Goal: Find specific page/section: Find specific page/section

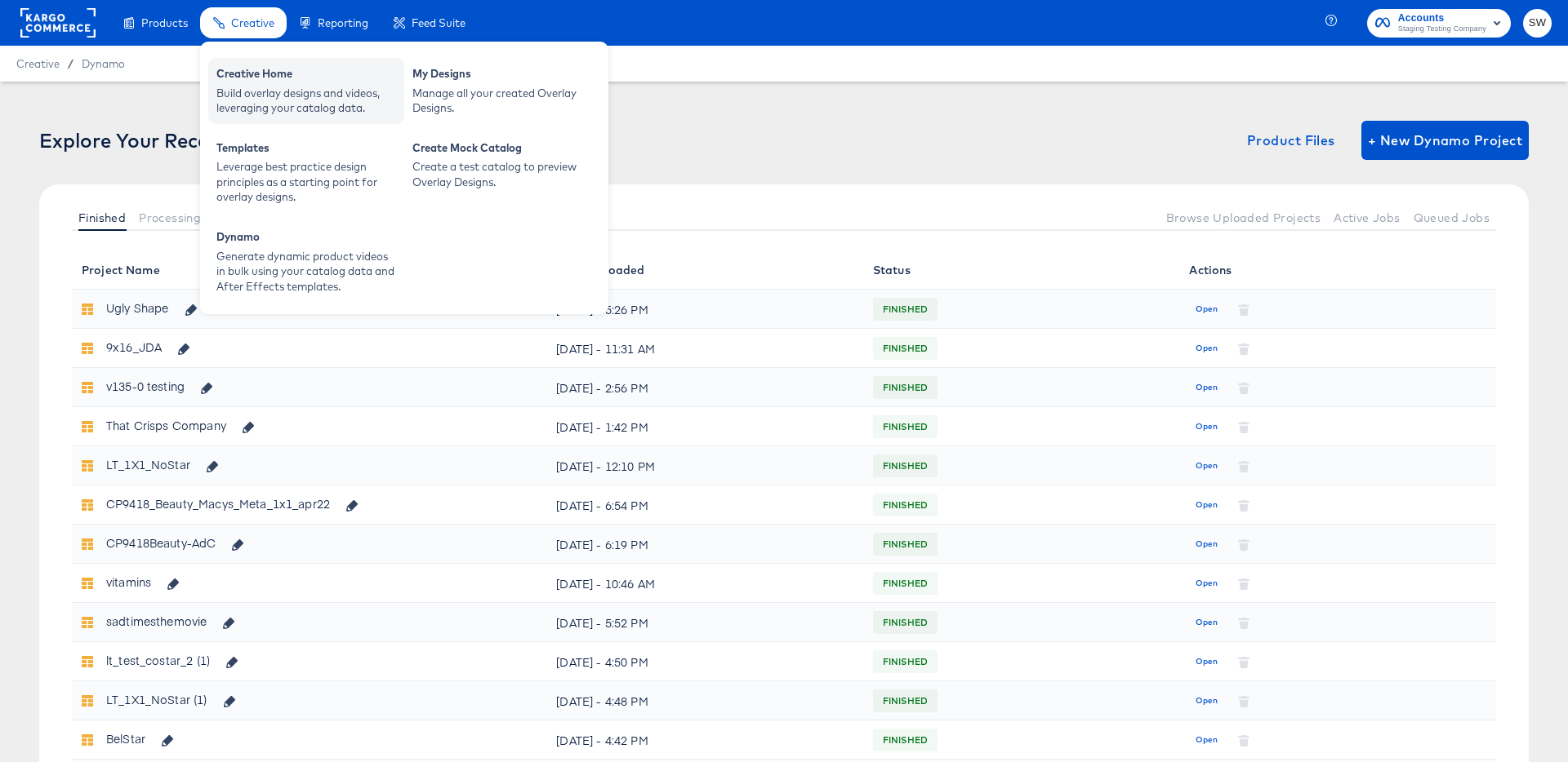
click at [262, 75] on div "Creative Home" at bounding box center [306, 76] width 180 height 20
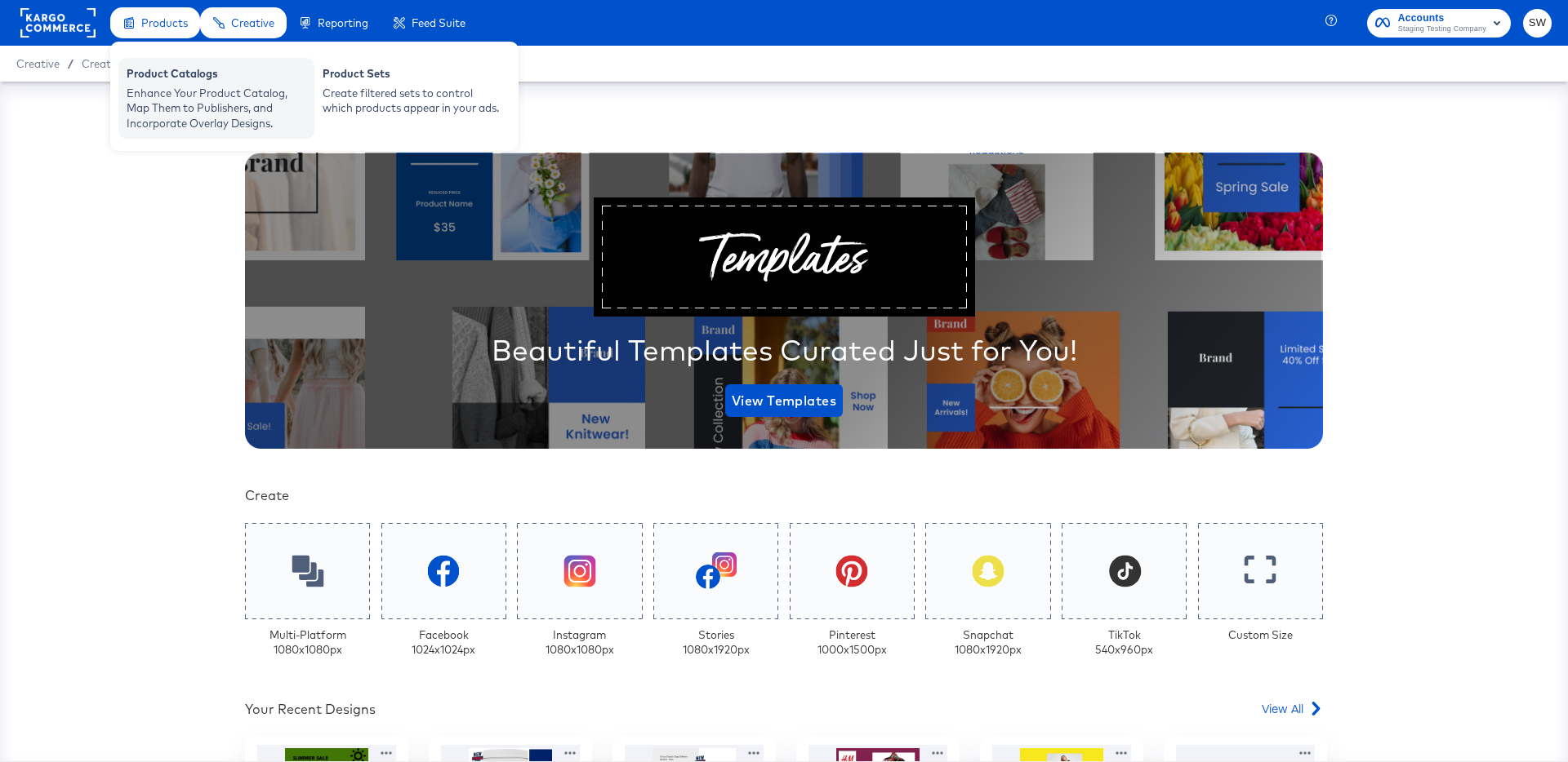
click at [184, 116] on div "Enhance Your Product Catalog, Map Them to Publishers, and Incorporate Overlay D…" at bounding box center [216, 108] width 180 height 45
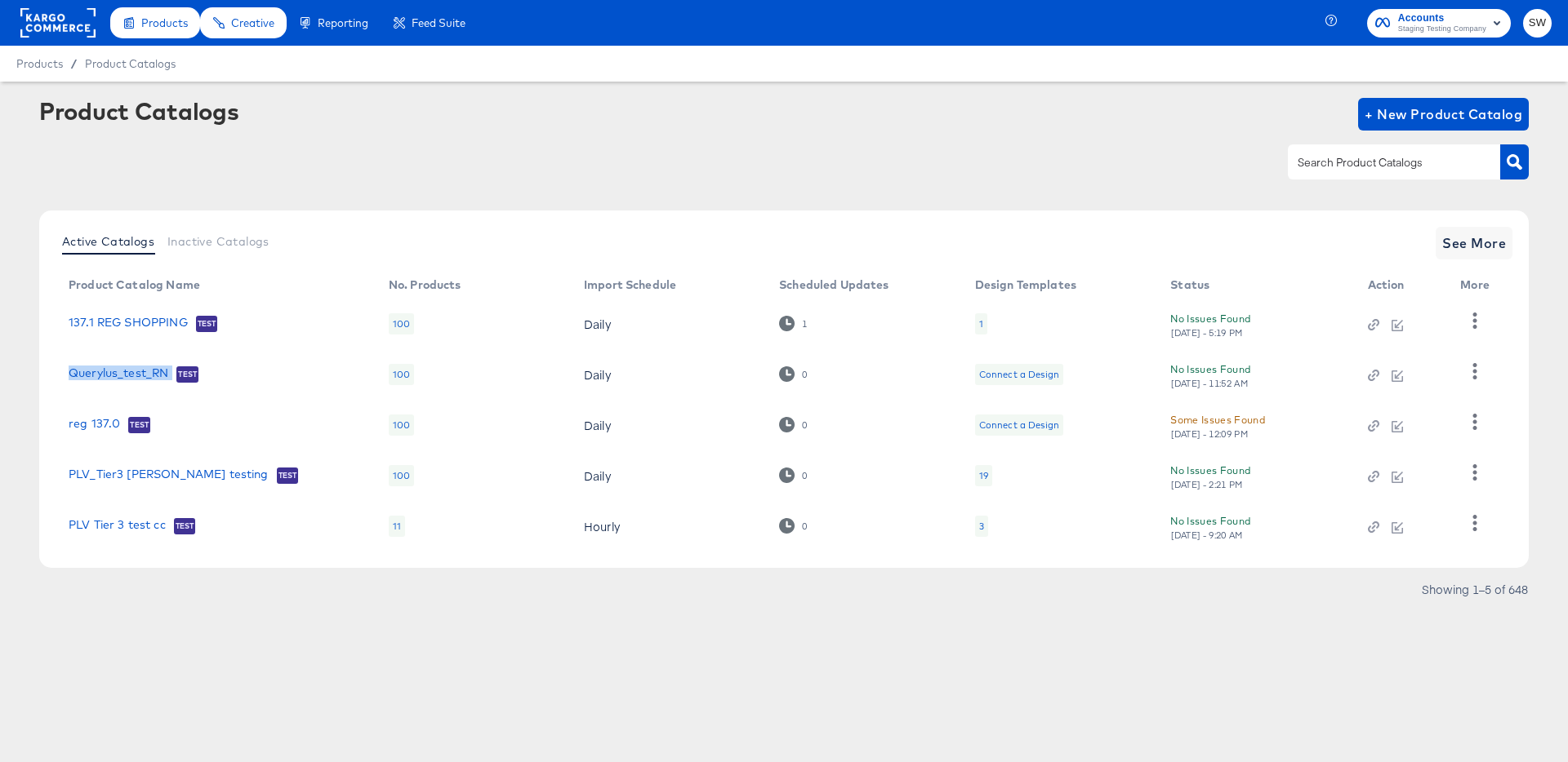
drag, startPoint x: 174, startPoint y: 375, endPoint x: 60, endPoint y: 373, distance: 114.0
click at [60, 373] on td "Querylus_test_RN Test" at bounding box center [215, 374] width 320 height 51
copy link "Querylus_test_RN"
click at [1469, 240] on span "See More" at bounding box center [1474, 244] width 64 height 23
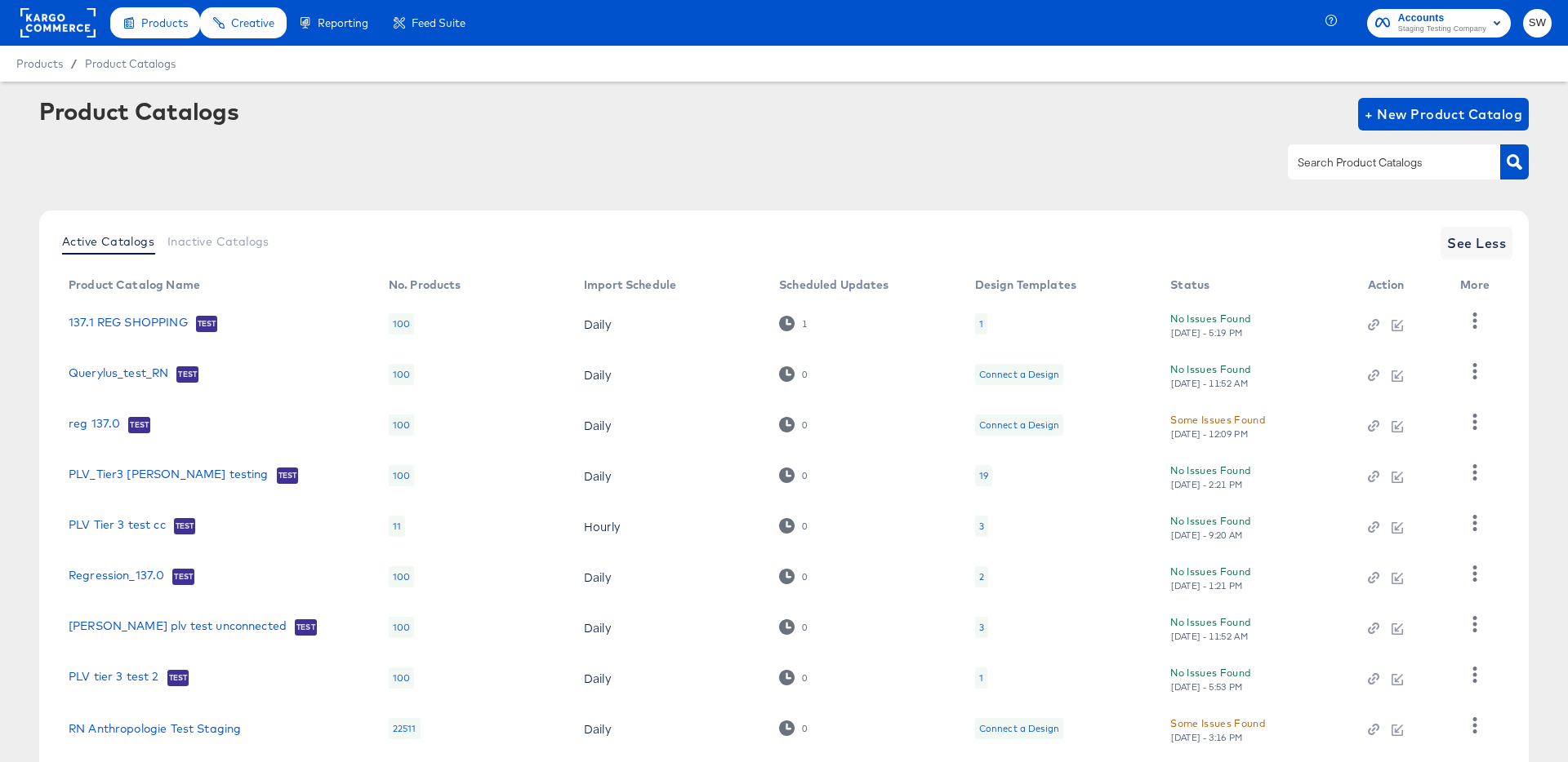
scroll to position [150, 0]
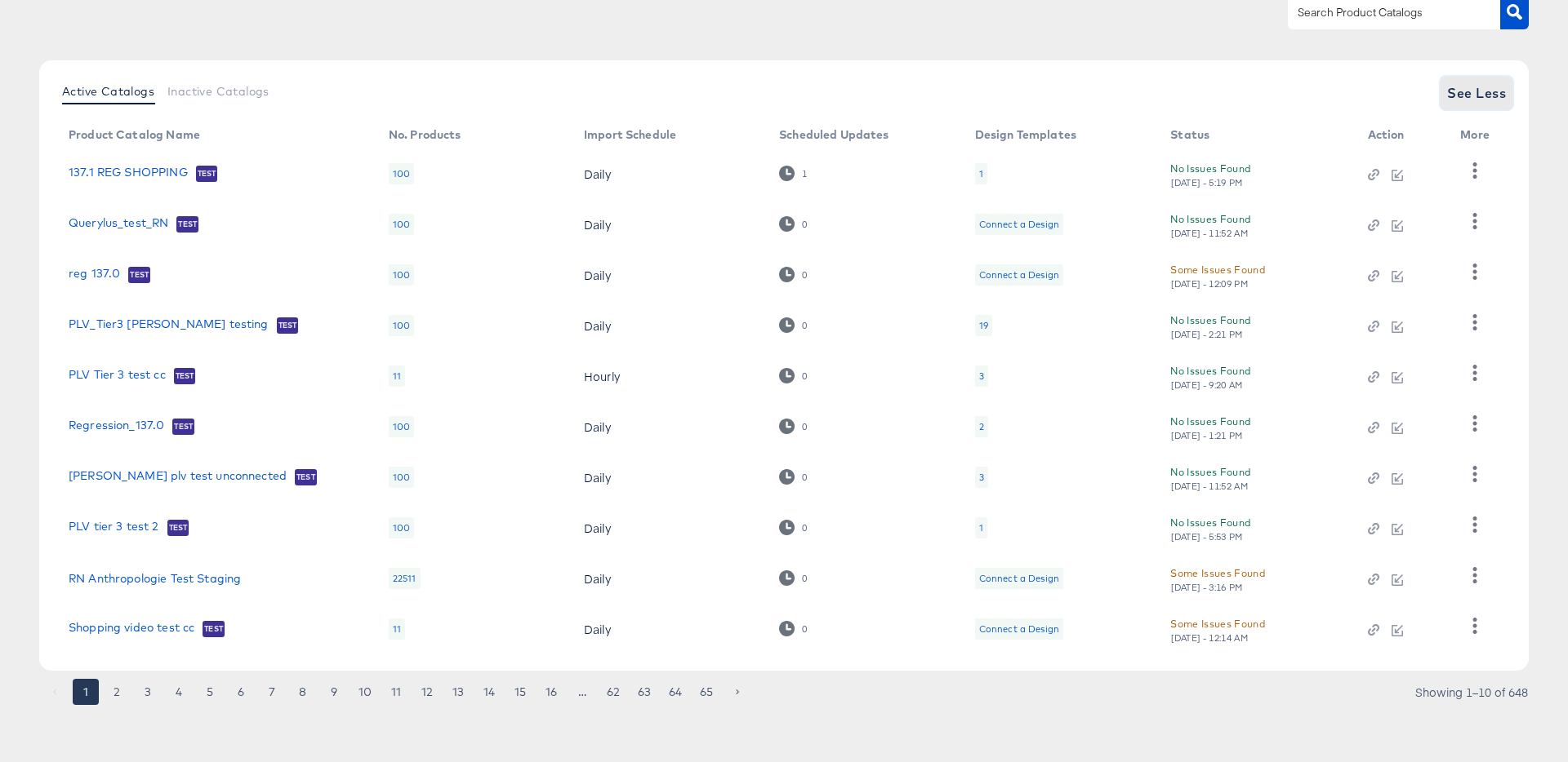
click at [1461, 90] on span "See Less" at bounding box center [1476, 93] width 59 height 23
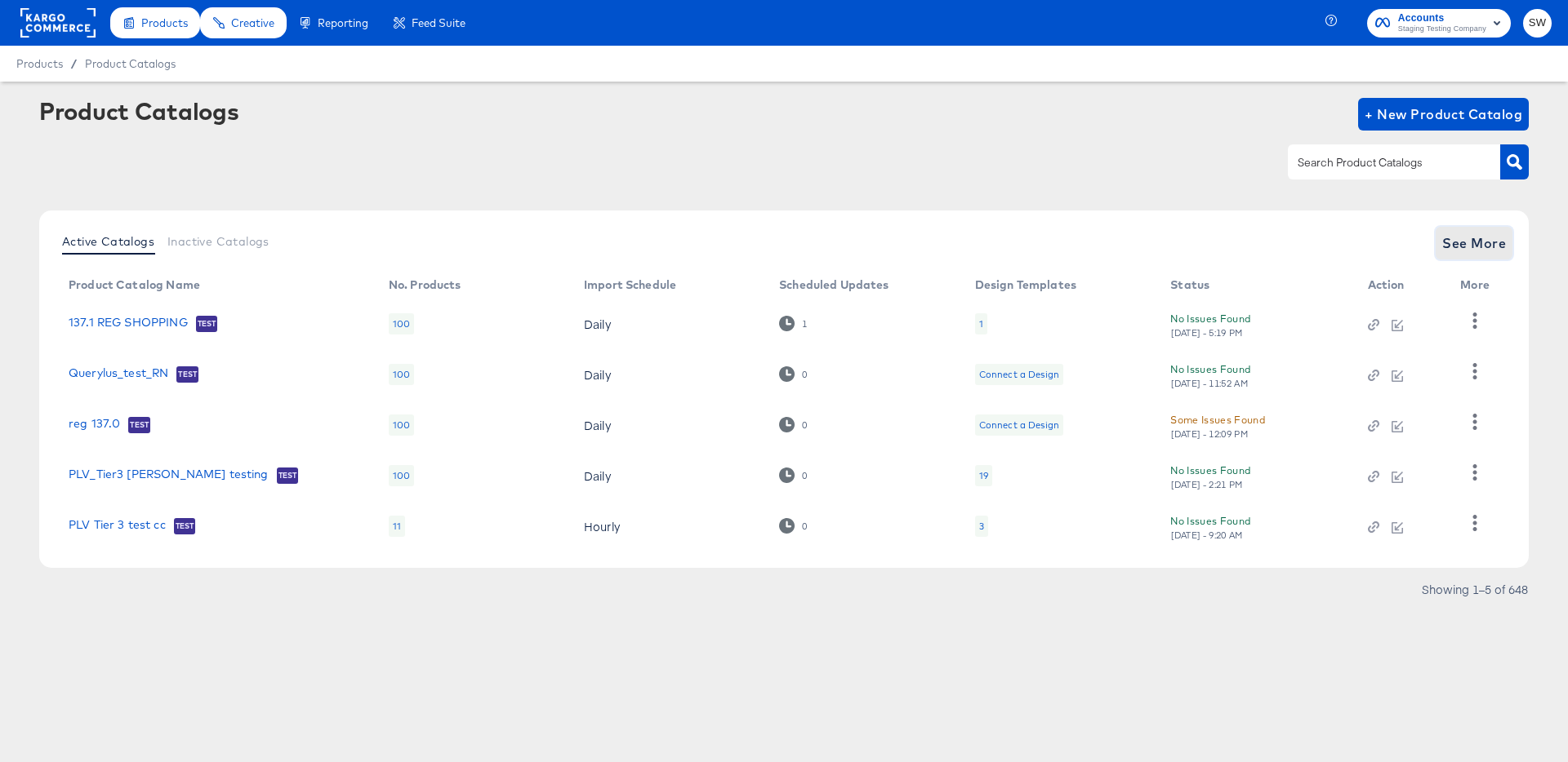
click at [1456, 249] on span "See More" at bounding box center [1474, 244] width 64 height 23
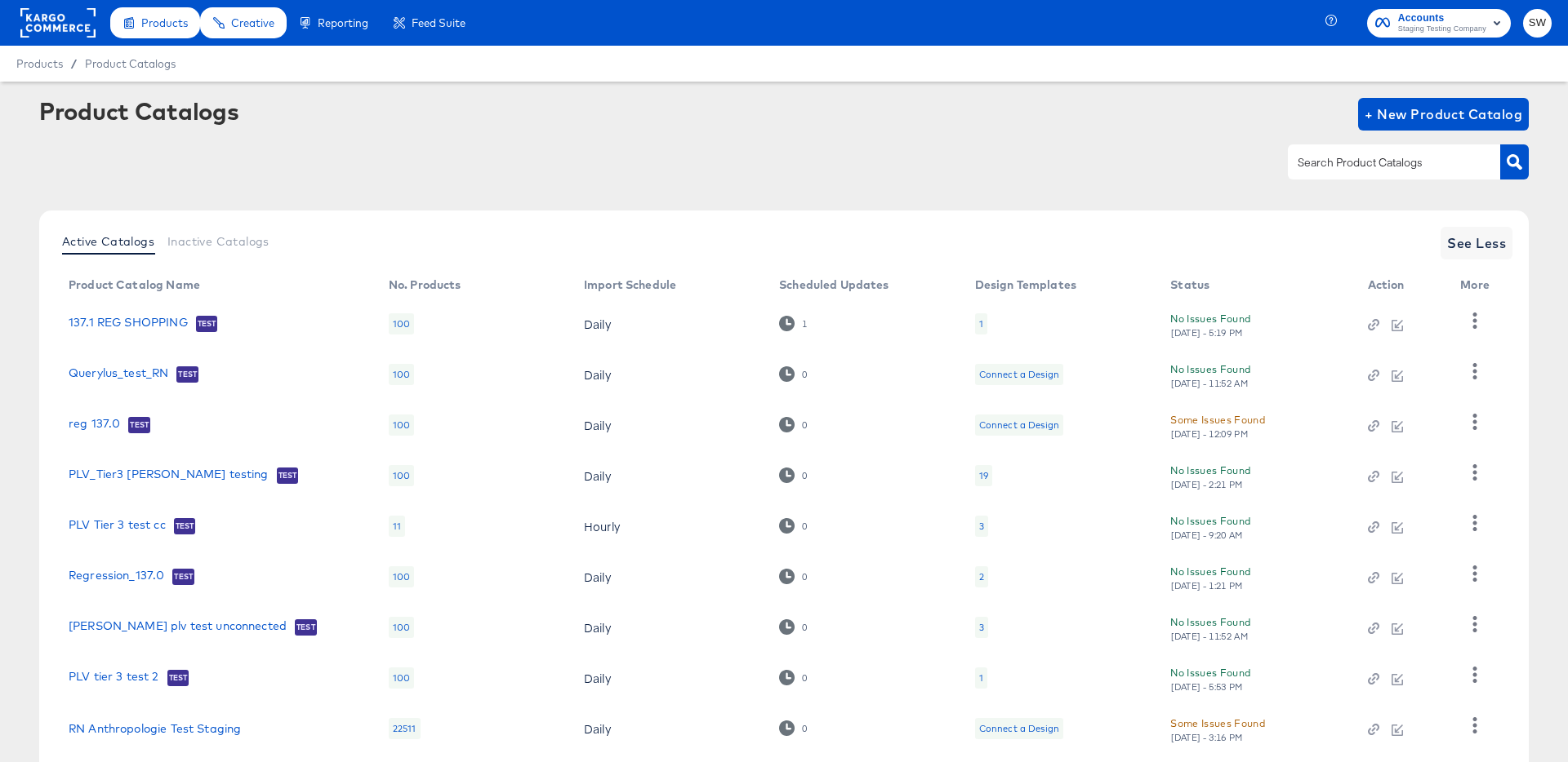
scroll to position [150, 0]
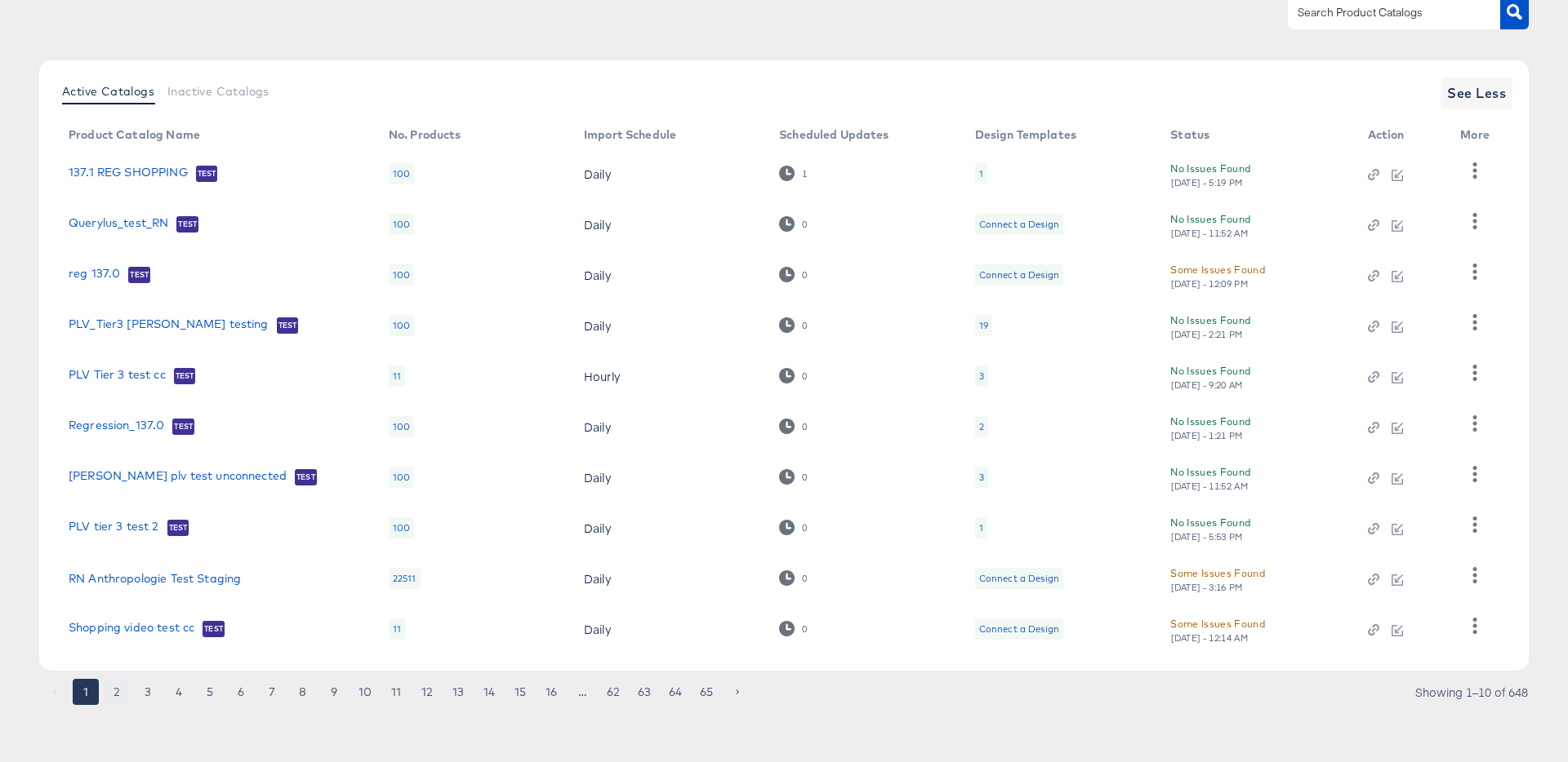
click at [114, 690] on button "2" at bounding box center [117, 692] width 26 height 26
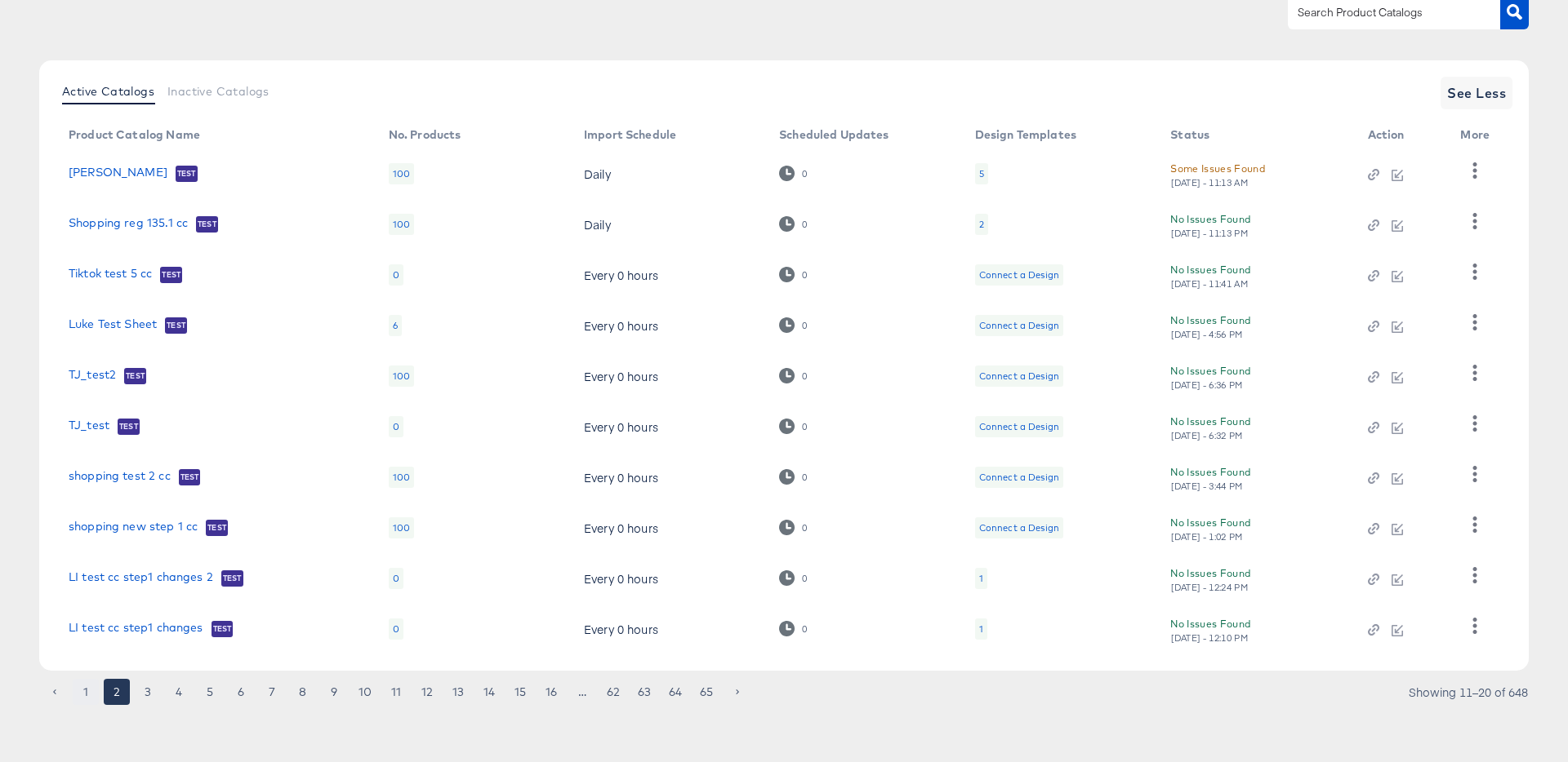
click at [94, 700] on button "1" at bounding box center [85, 692] width 26 height 26
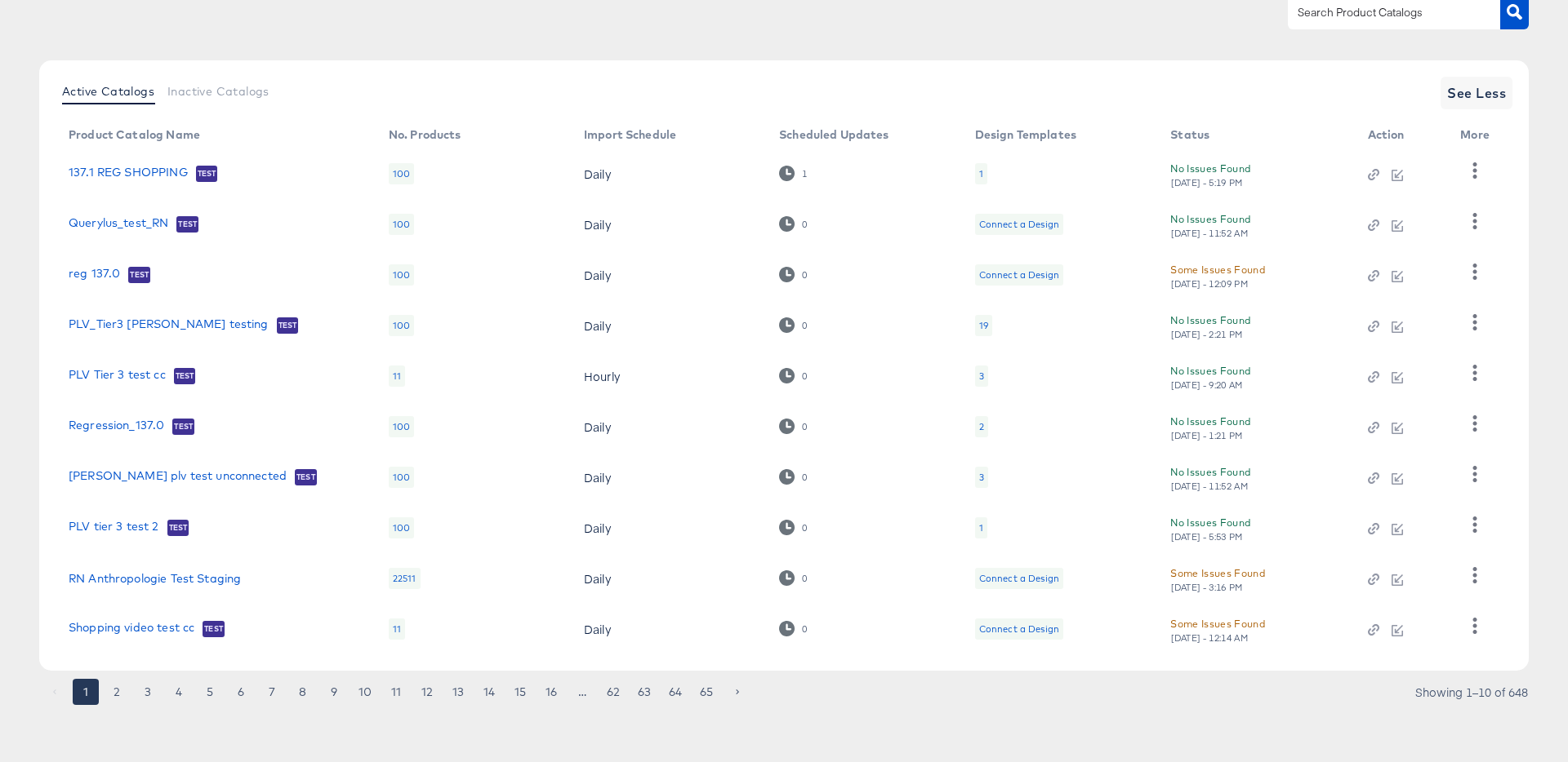
scroll to position [0, 0]
